Goal: Information Seeking & Learning: Learn about a topic

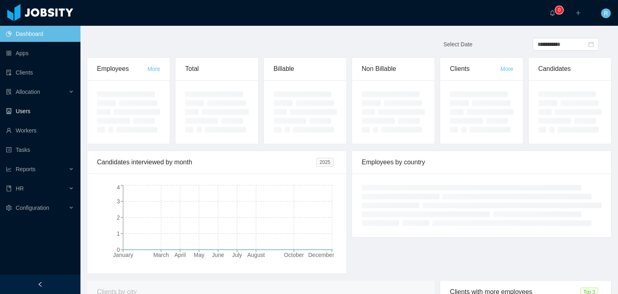
click at [31, 115] on link "Users" at bounding box center [40, 111] width 68 height 16
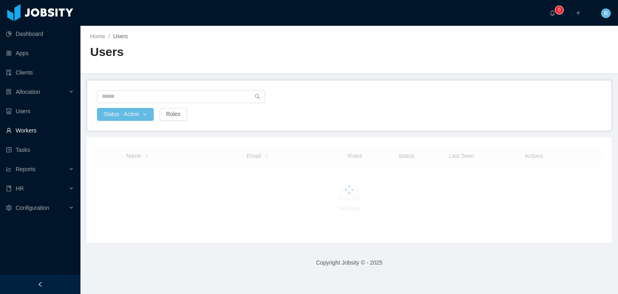
click at [31, 130] on link "Workers" at bounding box center [40, 130] width 68 height 16
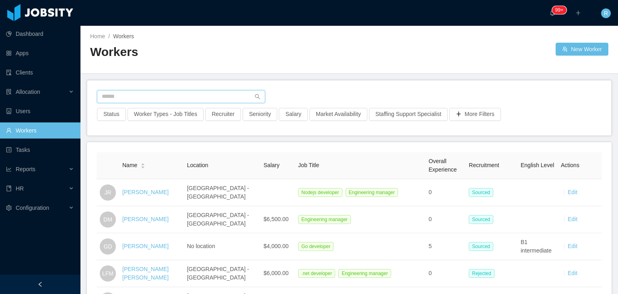
click at [145, 91] on input "text" at bounding box center [181, 96] width 168 height 13
type input "**********"
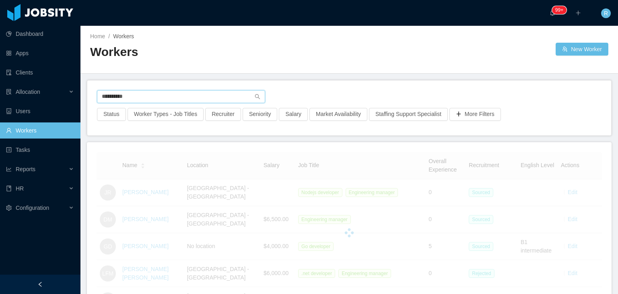
click at [148, 96] on input "**********" at bounding box center [181, 96] width 168 height 13
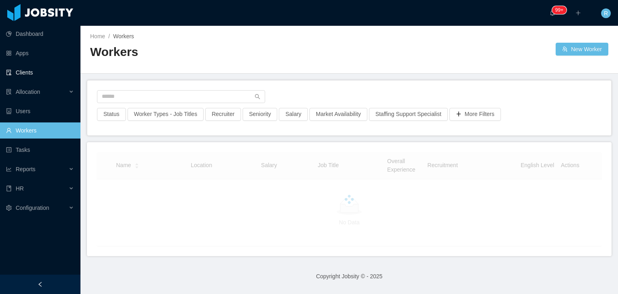
click at [28, 74] on link "Clients" at bounding box center [40, 72] width 68 height 16
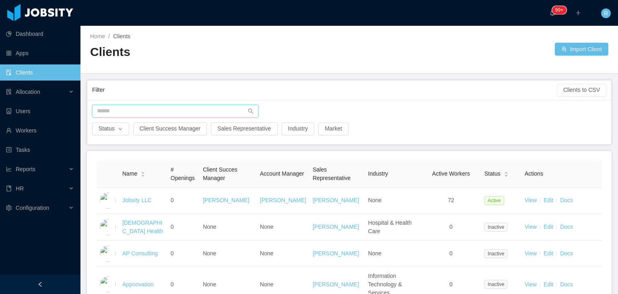
click at [158, 112] on input "text" at bounding box center [175, 111] width 166 height 13
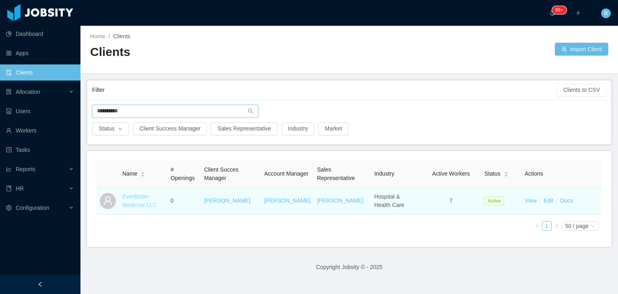
type input "**********"
click at [137, 197] on link "EverBetter Medicine LLC" at bounding box center [139, 200] width 35 height 15
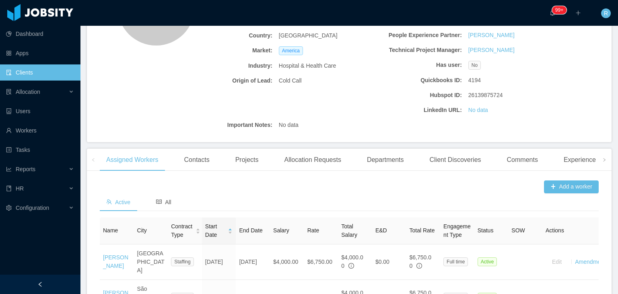
scroll to position [121, 0]
click at [314, 159] on div "Allocation Requests" at bounding box center [313, 160] width 70 height 23
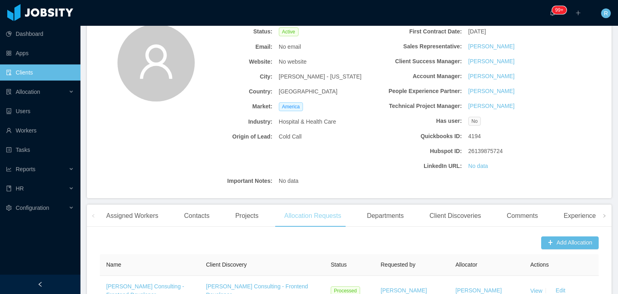
scroll to position [99, 0]
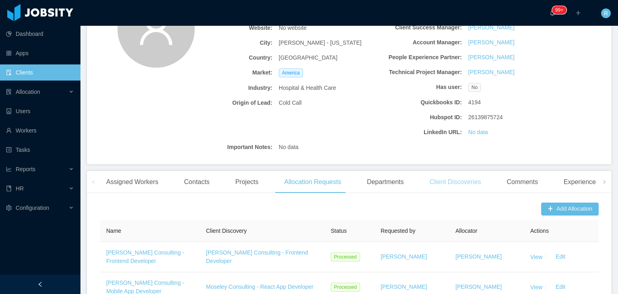
click at [458, 184] on div "Client Discoveries" at bounding box center [455, 182] width 64 height 23
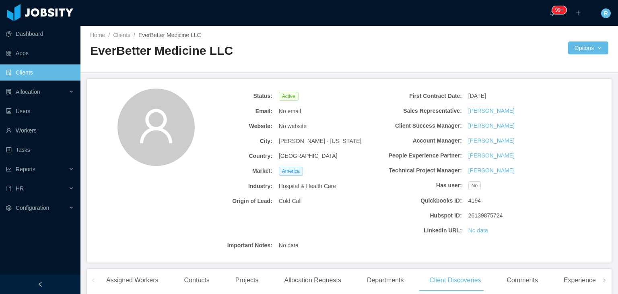
scroll to position [0, 0]
click at [186, 54] on h2 "EverBetter Medicine LLC" at bounding box center [219, 52] width 259 height 16
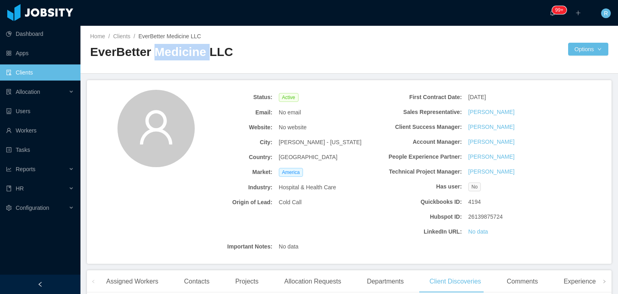
click at [186, 54] on h2 "EverBetter Medicine LLC" at bounding box center [219, 52] width 259 height 16
copy h2 "EverBetter Medicine LLC"
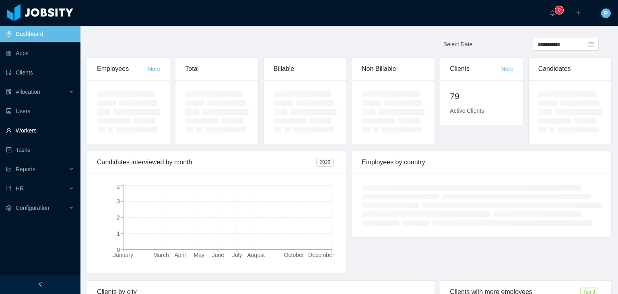
click at [27, 127] on link "Workers" at bounding box center [40, 130] width 68 height 16
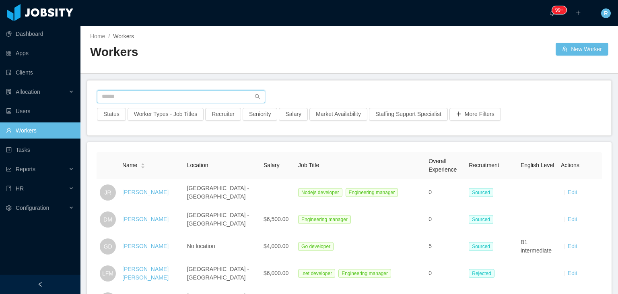
click at [153, 93] on input "text" at bounding box center [181, 96] width 168 height 13
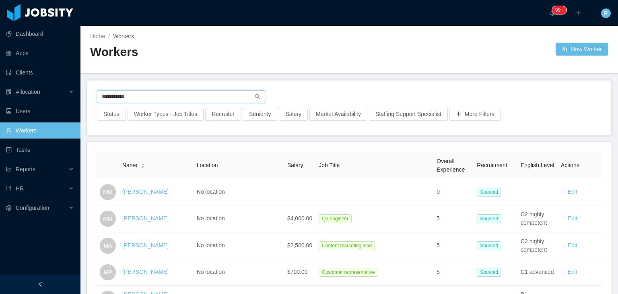
type input "**********"
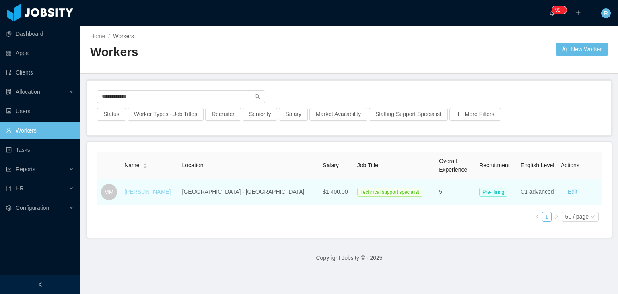
click at [153, 189] on link "[PERSON_NAME]" at bounding box center [147, 191] width 46 height 6
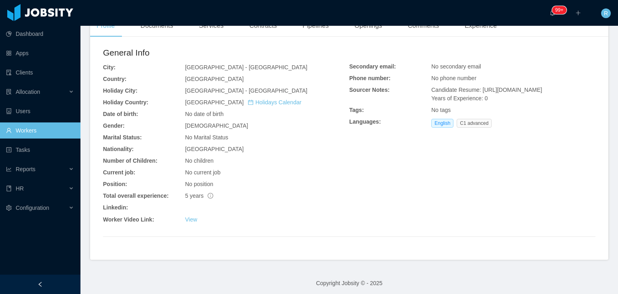
scroll to position [225, 0]
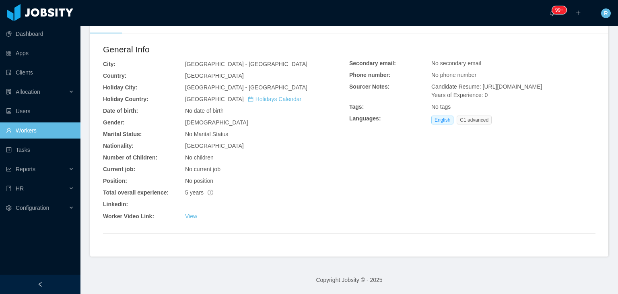
drag, startPoint x: 476, startPoint y: 104, endPoint x: 477, endPoint y: 88, distance: 15.7
click at [477, 88] on div "Candidate Resume: [URL][DOMAIN_NAME] Years of Experience: 0" at bounding box center [513, 90] width 164 height 17
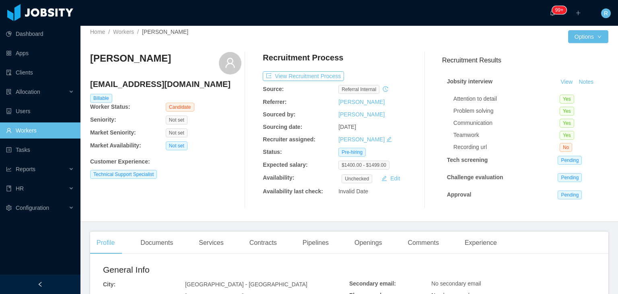
scroll to position [0, 0]
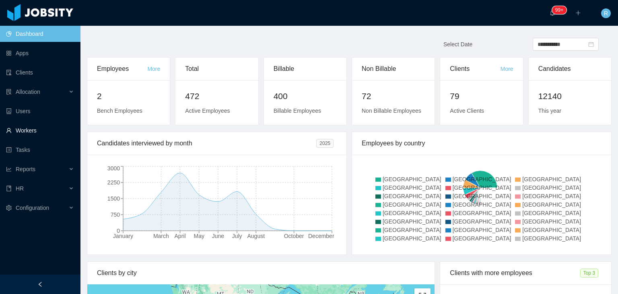
click at [41, 122] on link "Workers" at bounding box center [40, 130] width 68 height 16
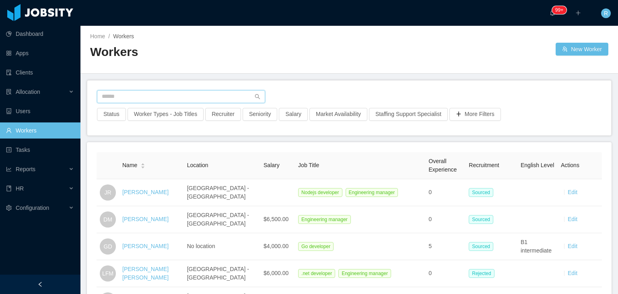
click at [160, 90] on input "text" at bounding box center [181, 96] width 168 height 13
paste input "**********"
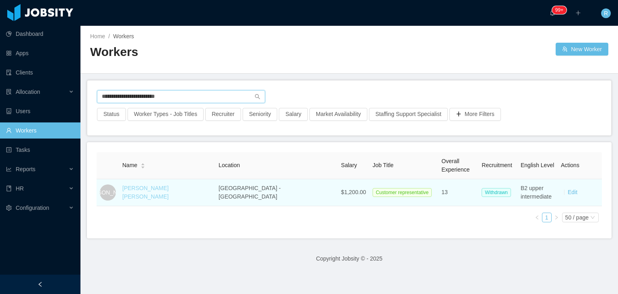
type input "**********"
click at [169, 192] on link "[PERSON_NAME] [PERSON_NAME]" at bounding box center [145, 192] width 46 height 15
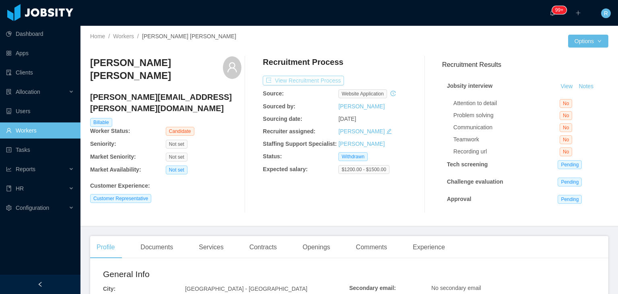
click at [301, 82] on button "View Recruitment Process" at bounding box center [303, 81] width 81 height 10
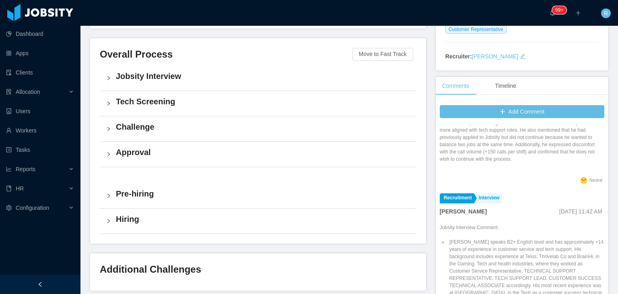
scroll to position [253, 0]
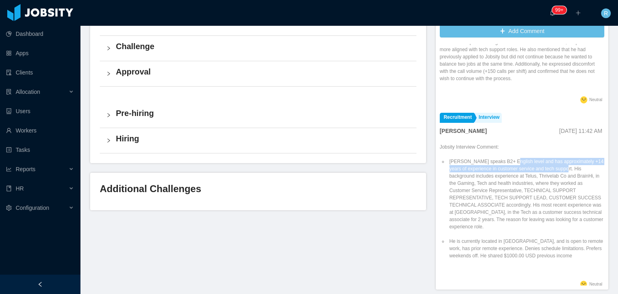
drag, startPoint x: 502, startPoint y: 138, endPoint x: 558, endPoint y: 144, distance: 57.0
click at [558, 158] on li "Eddie speaks B2+ English level and has approximately +14 years of experience in…" at bounding box center [526, 194] width 157 height 72
click at [517, 160] on li "Eddie speaks B2+ English level and has approximately +14 years of experience in…" at bounding box center [526, 194] width 157 height 72
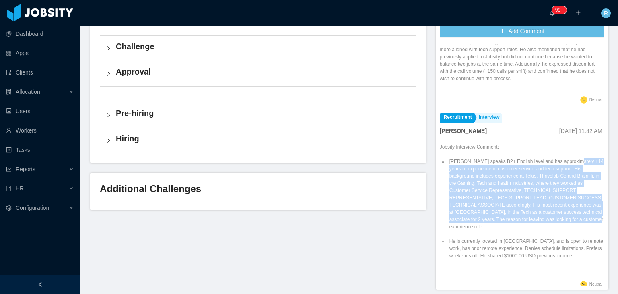
drag, startPoint x: 568, startPoint y: 139, endPoint x: 560, endPoint y: 198, distance: 60.1
click at [560, 198] on li "Eddie speaks B2+ English level and has approximately +14 years of experience in…" at bounding box center [526, 194] width 157 height 72
click at [525, 186] on li "Eddie speaks B2+ English level and has approximately +14 years of experience in…" at bounding box center [526, 194] width 157 height 72
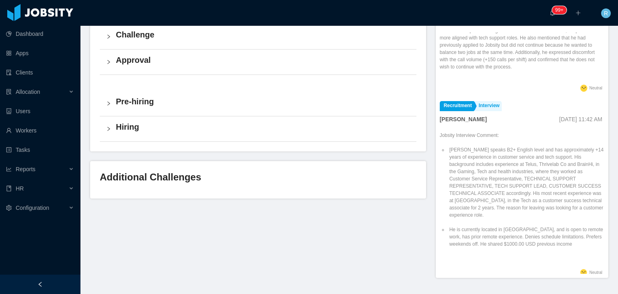
scroll to position [0, 0]
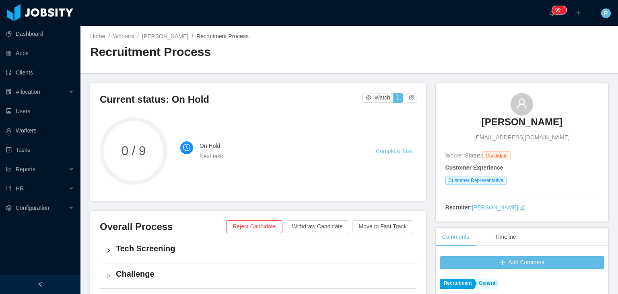
drag, startPoint x: 528, startPoint y: 126, endPoint x: 522, endPoint y: 124, distance: 5.9
click at [528, 126] on h3 "Angel Palacios" at bounding box center [522, 121] width 81 height 13
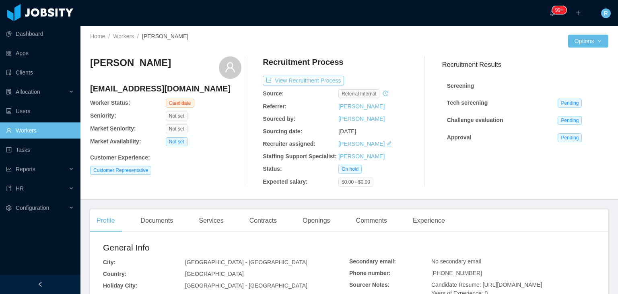
click at [144, 86] on h4 "palaciosangeldario@gmail.com" at bounding box center [165, 88] width 151 height 11
copy h4 "palaciosangeldario@gmail.com"
click at [175, 76] on div "Angel Palacios" at bounding box center [165, 67] width 151 height 23
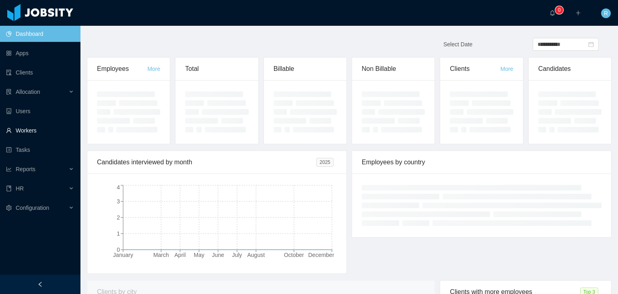
click at [37, 134] on link "Workers" at bounding box center [40, 130] width 68 height 16
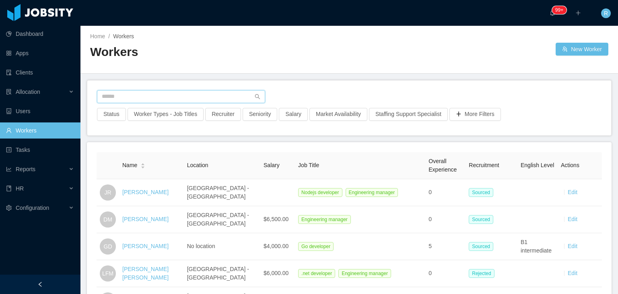
click at [193, 100] on input "text" at bounding box center [181, 96] width 168 height 13
paste input "**********"
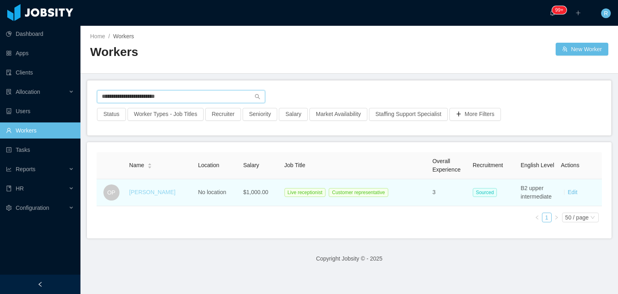
type input "**********"
click at [147, 194] on link "Oriana Padilla" at bounding box center [152, 192] width 46 height 6
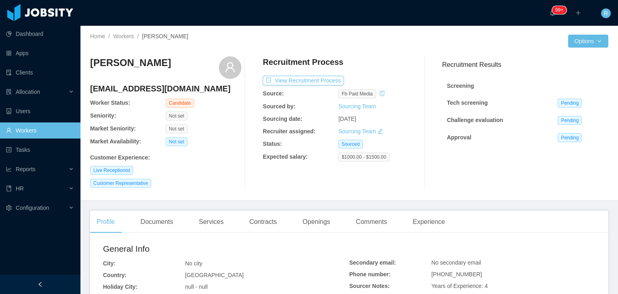
click at [48, 131] on link "Workers" at bounding box center [40, 130] width 68 height 16
